Goal: Task Accomplishment & Management: Manage account settings

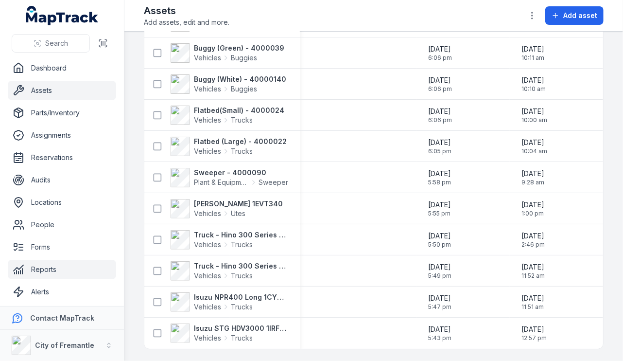
click at [54, 268] on link "Reports" at bounding box center [62, 269] width 108 height 19
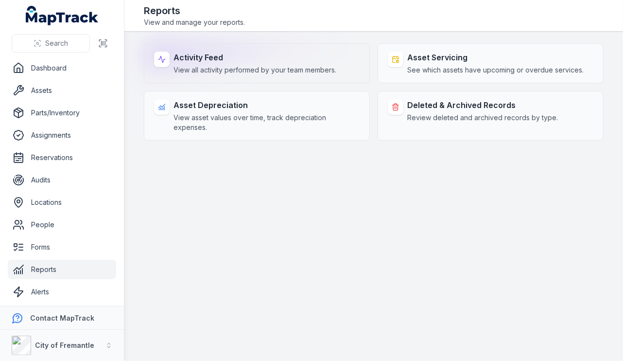
click at [297, 71] on span "View all activity performed by your team members." at bounding box center [255, 70] width 163 height 10
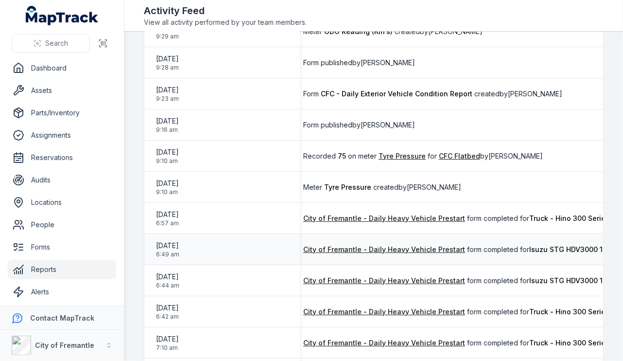
scroll to position [0, 84]
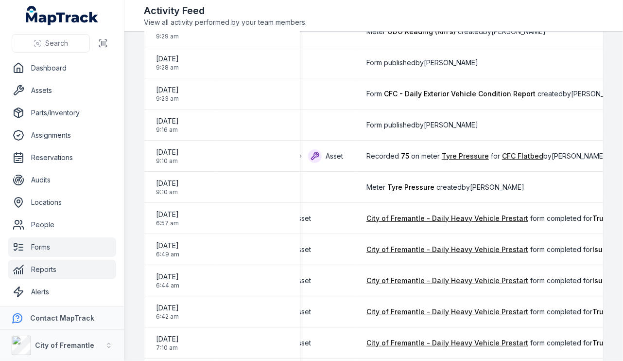
click at [84, 244] on link "Forms" at bounding box center [62, 246] width 108 height 19
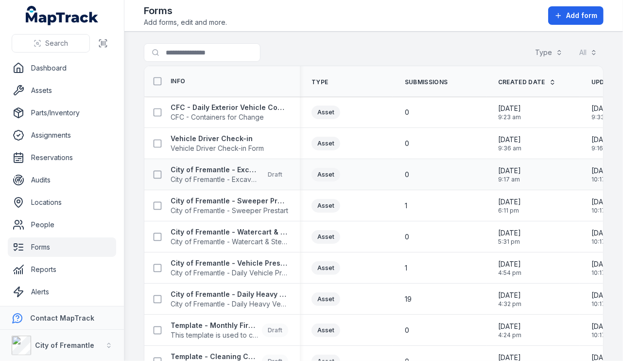
scroll to position [0, 76]
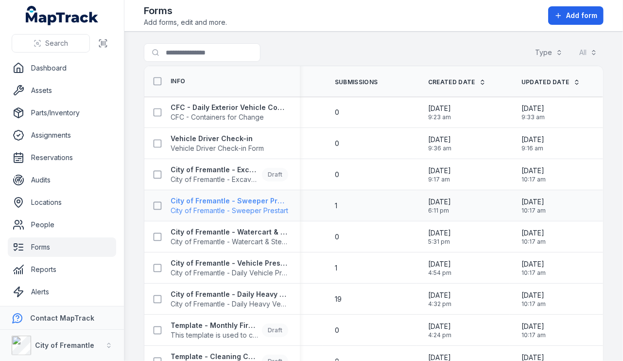
click at [251, 201] on strong "City of Fremantle - Sweeper Prestart" at bounding box center [230, 201] width 118 height 10
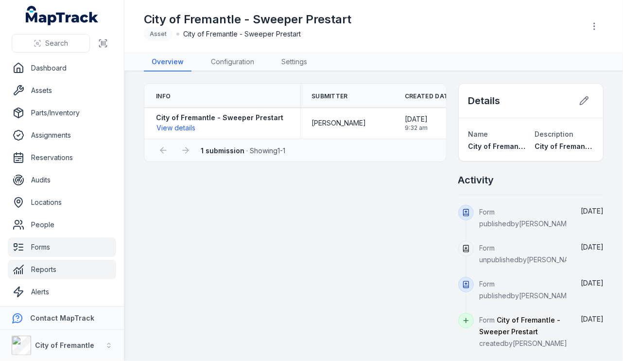
click at [63, 268] on link "Reports" at bounding box center [62, 269] width 108 height 19
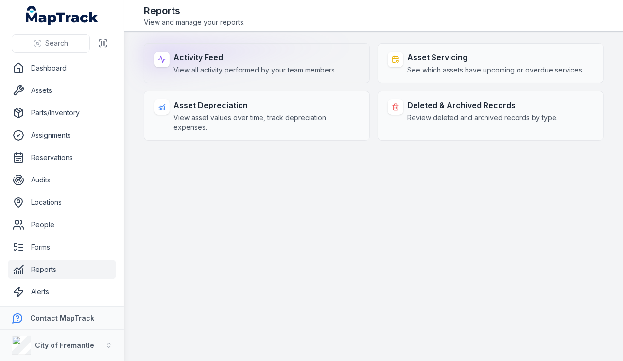
click at [289, 62] on strong "Activity Feed" at bounding box center [255, 58] width 163 height 12
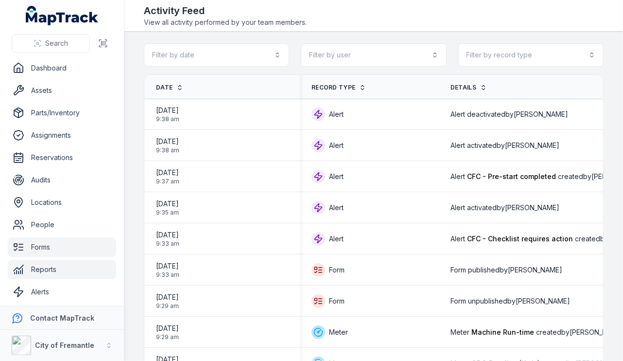
click at [61, 253] on link "Forms" at bounding box center [62, 246] width 108 height 19
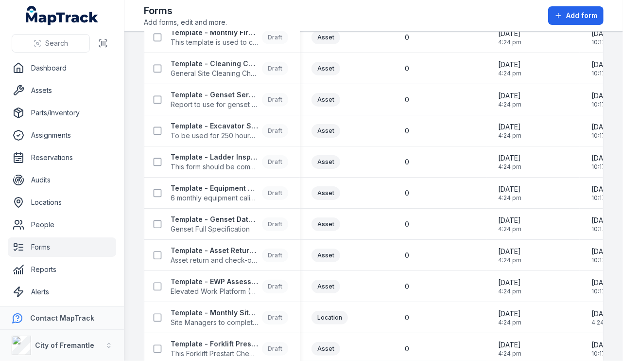
scroll to position [297, 0]
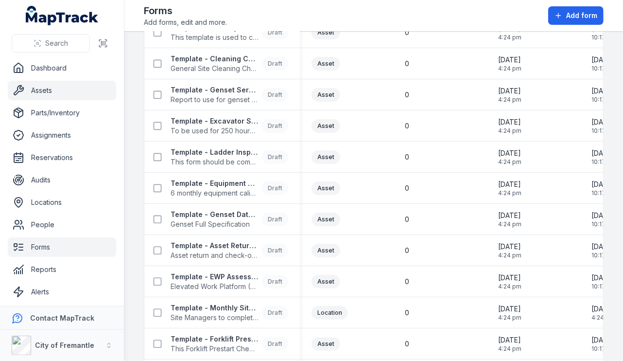
click at [56, 89] on link "Assets" at bounding box center [62, 90] width 108 height 19
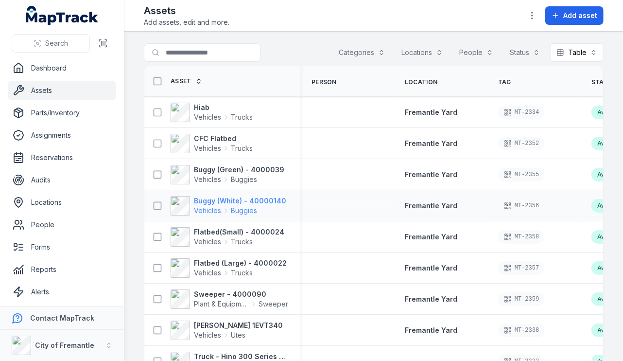
click at [278, 206] on span "Vehicles Buggies" at bounding box center [240, 211] width 92 height 10
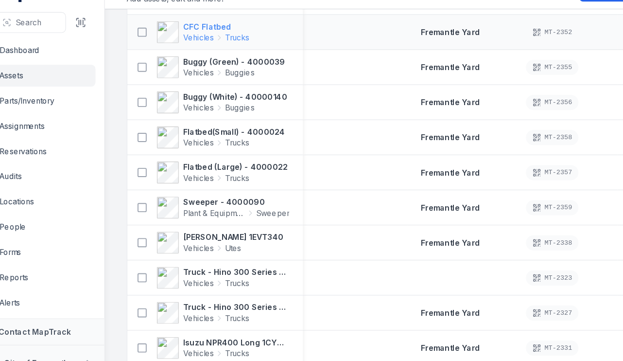
scroll to position [94, 0]
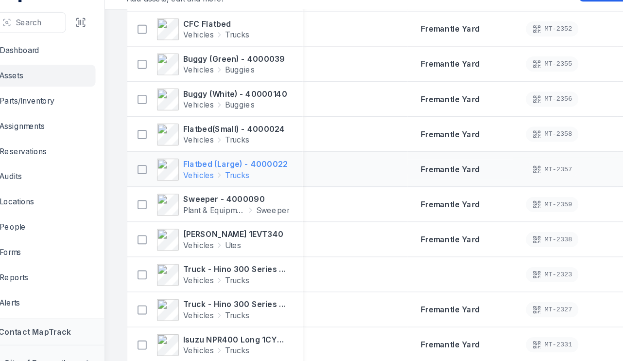
click at [231, 171] on strong "Flatbed (Large) - 4000022" at bounding box center [240, 169] width 93 height 10
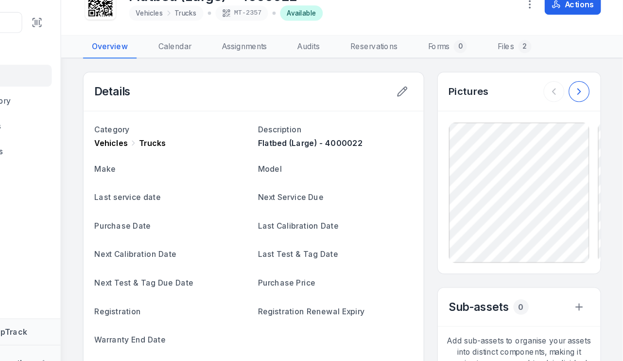
click at [579, 102] on icon at bounding box center [584, 105] width 10 height 10
drag, startPoint x: 563, startPoint y: 122, endPoint x: 523, endPoint y: 72, distance: 63.9
click at [523, 72] on link "Files 2" at bounding box center [527, 65] width 46 height 20
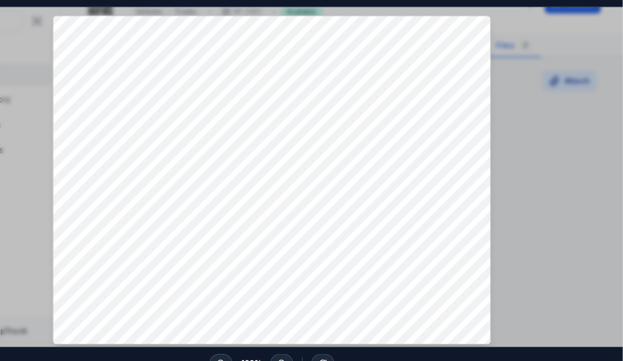
click at [515, 170] on div at bounding box center [311, 184] width 623 height 307
click at [542, 162] on div at bounding box center [311, 184] width 623 height 307
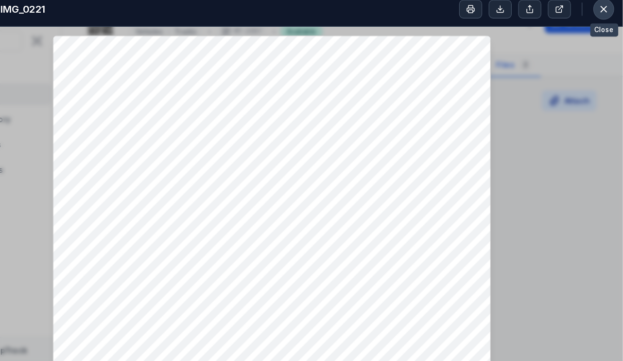
click at [607, 21] on button at bounding box center [606, 15] width 18 height 18
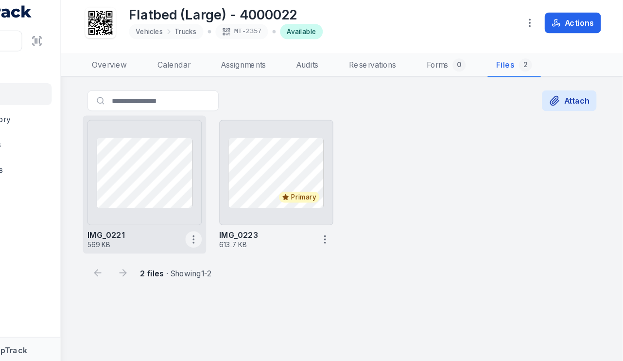
click at [240, 221] on icon "button" at bounding box center [242, 219] width 10 height 10
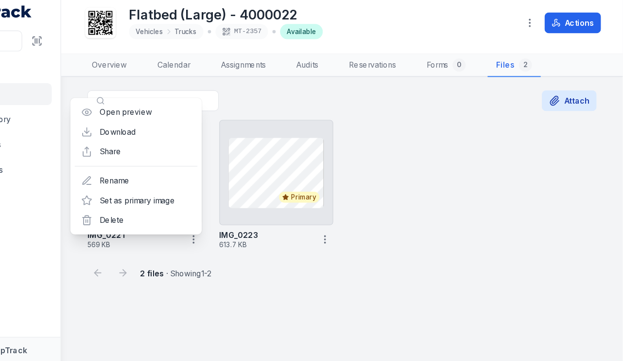
click at [404, 207] on div "IMG_0221 569 KB Primary IMG_0223 613.7 KB" at bounding box center [374, 170] width 460 height 122
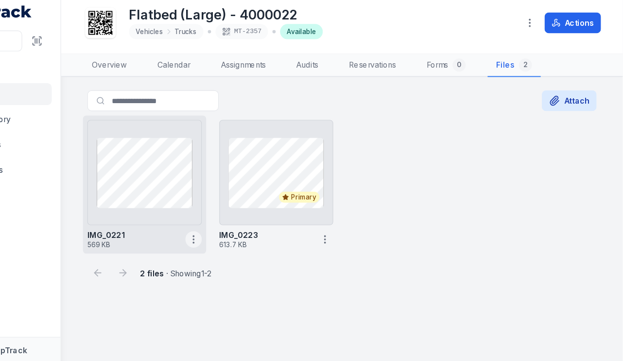
click at [245, 217] on icon "button" at bounding box center [242, 219] width 10 height 10
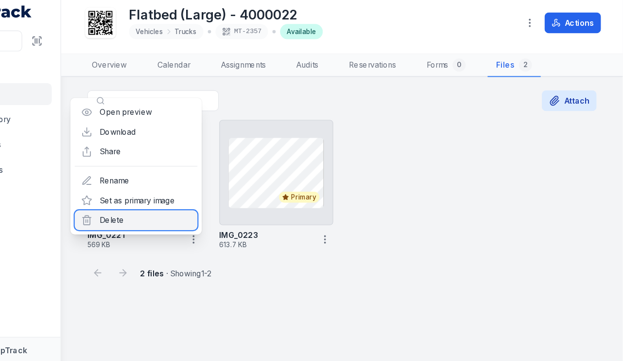
click at [225, 210] on div "Delete" at bounding box center [191, 201] width 109 height 17
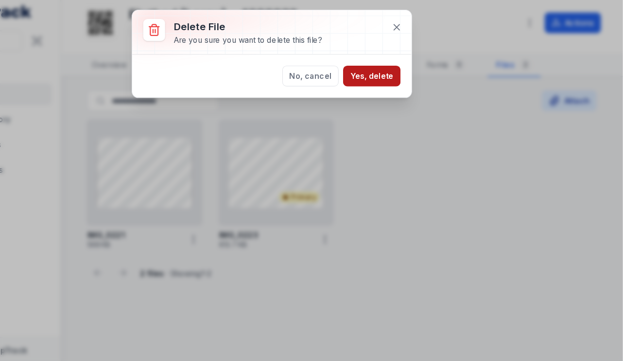
click at [403, 75] on button "Yes, delete" at bounding box center [400, 74] width 51 height 18
